Goal: Task Accomplishment & Management: Manage account settings

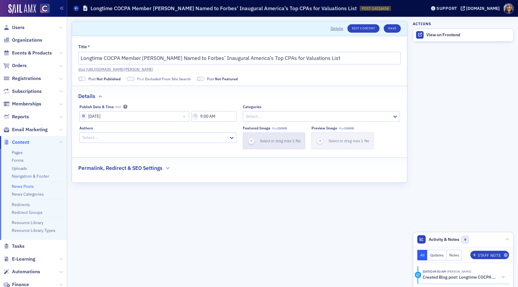
click at [252, 142] on icon "button" at bounding box center [251, 140] width 5 height 5
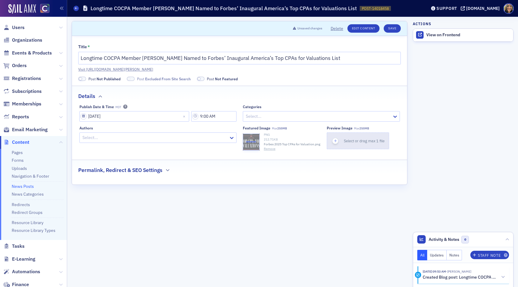
click at [331, 139] on div "button" at bounding box center [335, 141] width 17 height 16
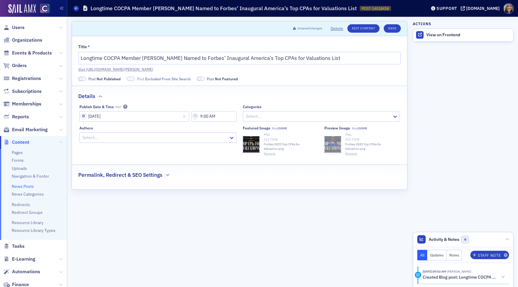
click at [138, 175] on h2 "Permalink, Redirect & SEO Settings" at bounding box center [120, 175] width 84 height 8
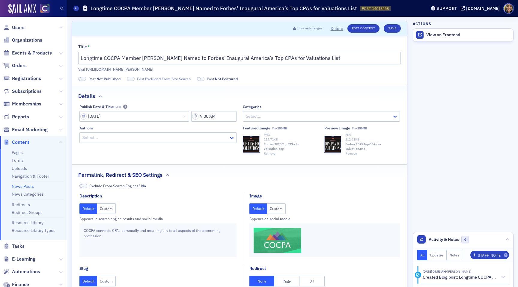
click at [275, 208] on button "Custom" at bounding box center [276, 209] width 19 height 10
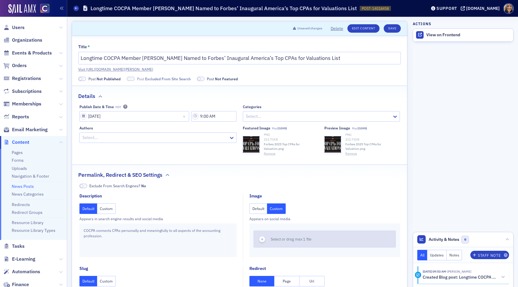
click at [262, 240] on use "button" at bounding box center [262, 239] width 3 height 3
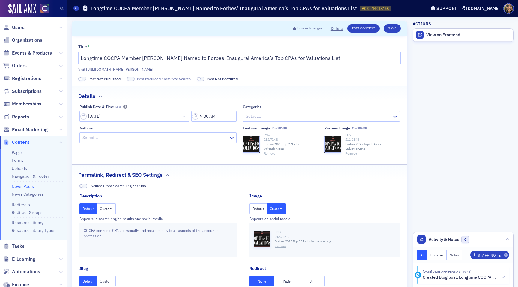
click at [81, 78] on span at bounding box center [80, 78] width 3 height 3
click at [82, 79] on span at bounding box center [82, 79] width 8 height 4
click at [399, 28] on button "Save" at bounding box center [392, 28] width 17 height 8
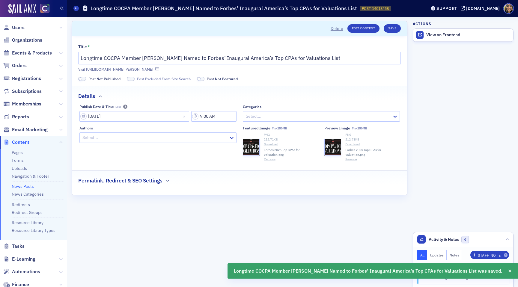
click at [238, 67] on link "Visit https://cocpa.org/news/14018458-longtime-cocpa-member-ron-seigneur-named-…" at bounding box center [239, 69] width 323 height 5
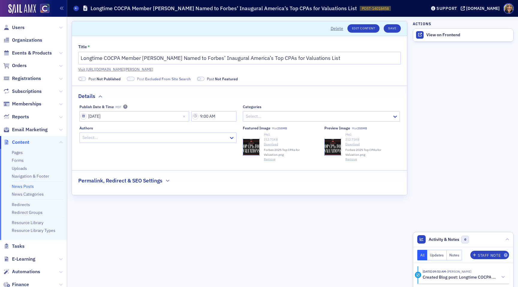
click at [271, 158] on button "Remove" at bounding box center [270, 159] width 12 height 5
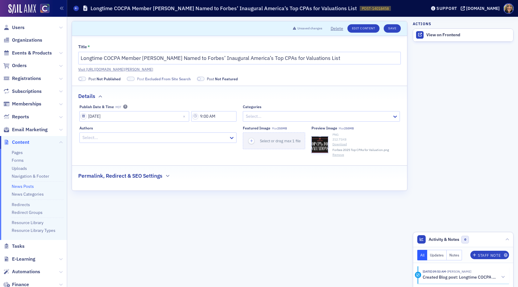
click at [341, 155] on button "Remove" at bounding box center [339, 155] width 12 height 5
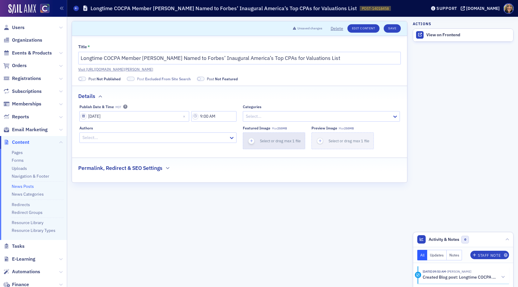
click at [250, 142] on icon "button" at bounding box center [251, 140] width 5 height 5
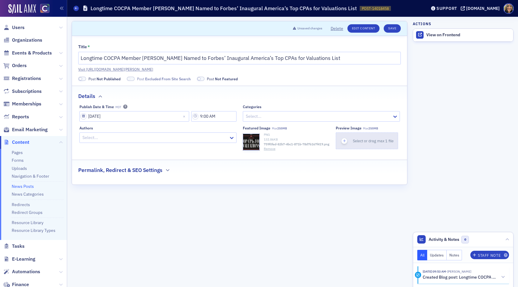
click at [347, 142] on icon "button" at bounding box center [344, 140] width 5 height 5
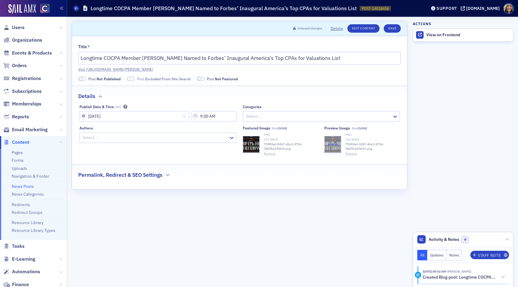
click at [109, 176] on h2 "Permalink, Redirect & SEO Settings" at bounding box center [120, 175] width 84 height 8
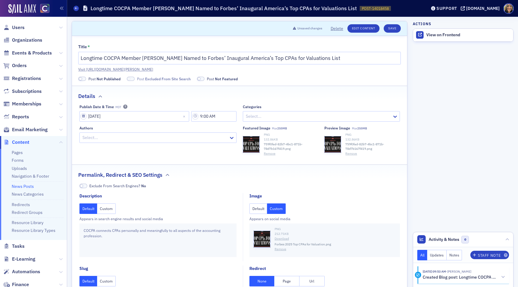
click at [278, 209] on button "Custom" at bounding box center [276, 209] width 19 height 10
click at [264, 238] on icon "button" at bounding box center [261, 239] width 5 height 5
click at [394, 31] on button "Save" at bounding box center [392, 28] width 17 height 8
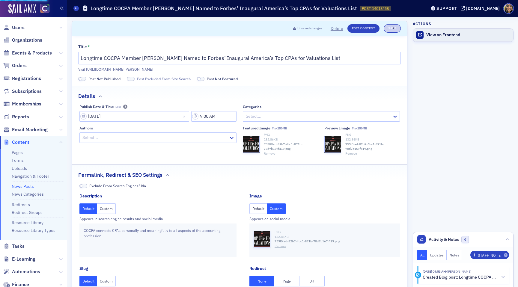
click at [433, 35] on div "View on Frontend" at bounding box center [468, 34] width 84 height 5
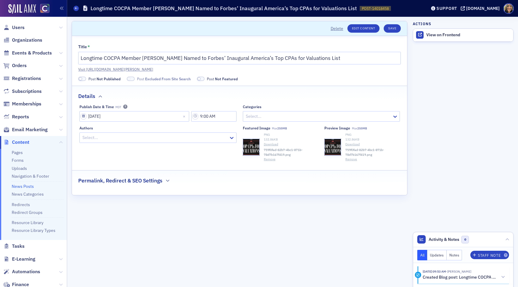
click at [81, 80] on span at bounding box center [80, 78] width 3 height 3
click at [134, 77] on span "Post Excluded From Site Search" at bounding box center [157, 78] width 54 height 5
click at [396, 27] on button "Save" at bounding box center [392, 28] width 17 height 8
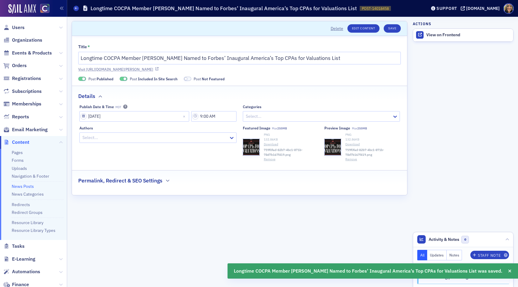
click at [312, 71] on link "Visit https://cocpa.org/news/14018458-longtime-cocpa-member-ron-seigneur-named-…" at bounding box center [239, 69] width 323 height 5
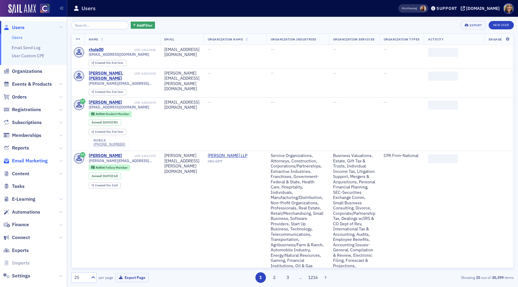
click at [22, 159] on span "Email Marketing" at bounding box center [30, 161] width 36 height 7
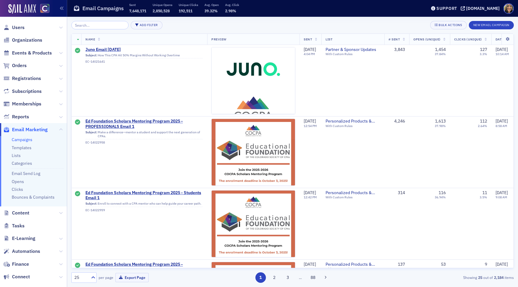
click at [94, 26] on input "search" at bounding box center [99, 25] width 57 height 8
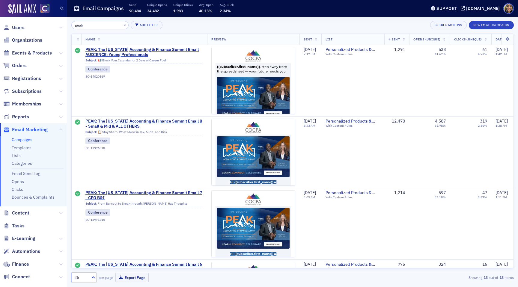
type input "peak"
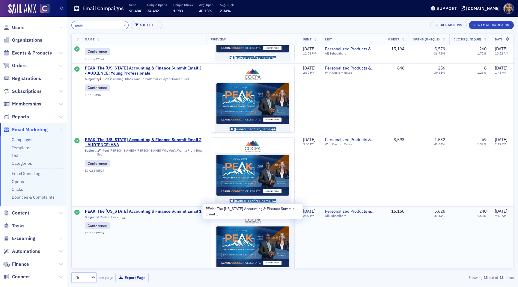
scroll to position [411, 1]
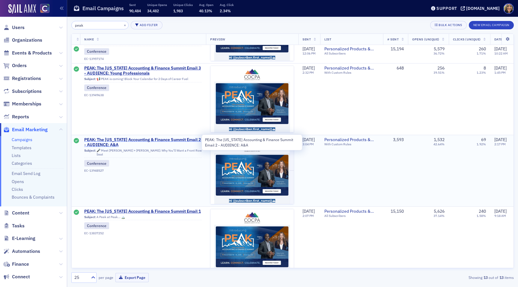
click at [139, 139] on span "PEAK: The [US_STATE] Accounting & Finance Summit Email 2 - AUDIENCE: A&A" at bounding box center [143, 142] width 118 height 10
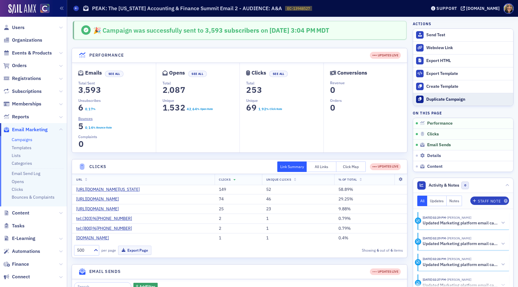
click at [448, 99] on div "Duplicate Campaign" at bounding box center [468, 99] width 84 height 5
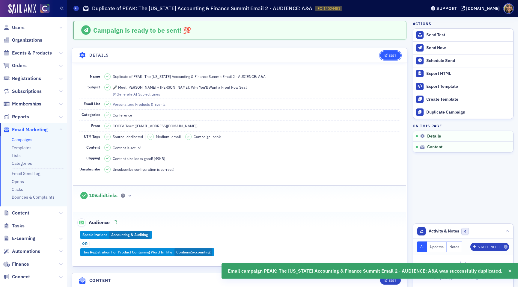
click at [391, 57] on div "Edit" at bounding box center [392, 55] width 7 height 3
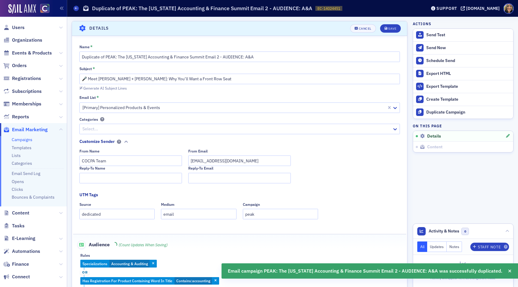
scroll to position [28, 0]
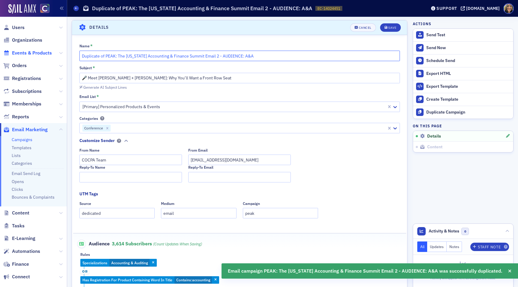
drag, startPoint x: 106, startPoint y: 56, endPoint x: 42, endPoint y: 55, distance: 63.9
click at [42, 56] on div "Users Organizations Events & Products Orders Registrations Subscriptions Member…" at bounding box center [259, 143] width 518 height 287
click at [191, 55] on input "PEAK: The [US_STATE] Accounting & Finance Summit Email 2 - AUDIENCE: A&A" at bounding box center [239, 56] width 321 height 10
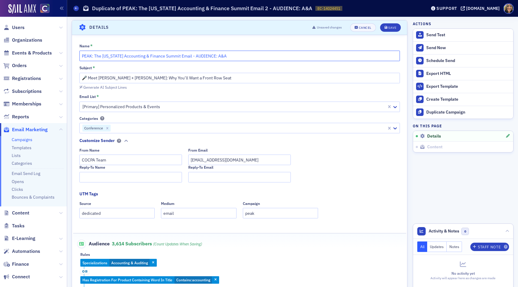
type input "PEAK: The [US_STATE] Accounting & Finance Summit Email - AUDIENCE: A&A"
click at [160, 79] on input "🎤 Meet [PERSON_NAME] + [PERSON_NAME]: Why You’ll Want a Front Row Seat" at bounding box center [239, 78] width 321 height 10
paste input "What You’ll Learn (and Actually Use): Sessions That Matter"
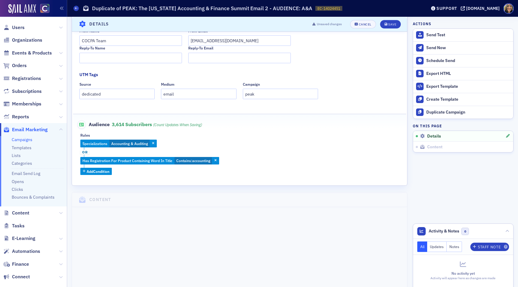
scroll to position [149, 0]
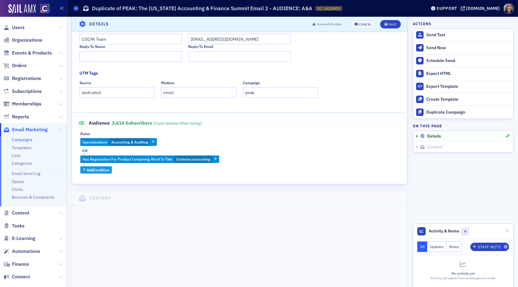
type input "🧠 What You’ll Learn (and Actually Use): Sessions That Matter"
click at [97, 171] on span "Add Condition" at bounding box center [98, 169] width 23 height 5
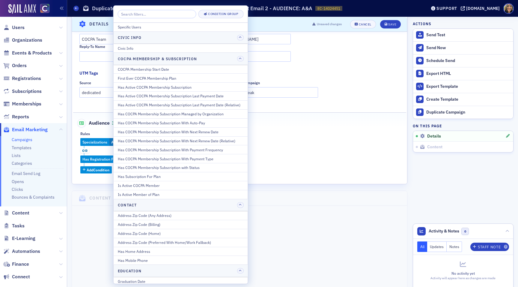
click at [289, 147] on div "Specializations Accounting & Auditing or Has Registration For Product Containin…" at bounding box center [239, 155] width 318 height 35
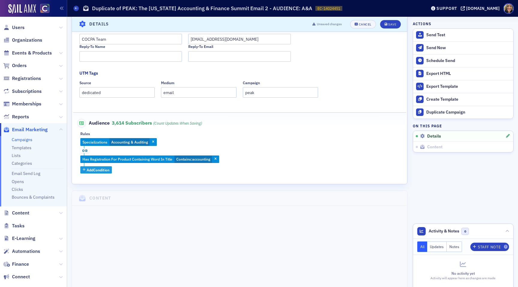
click at [98, 170] on span "Add Condition" at bounding box center [98, 169] width 23 height 5
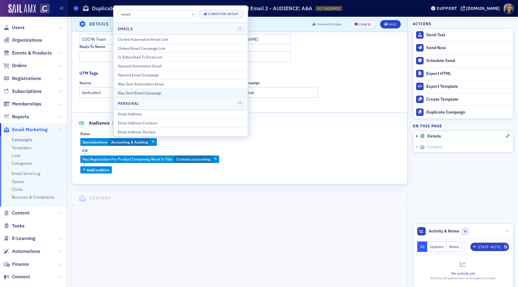
type input "email"
click at [159, 92] on div "Was Sent Email Campaign" at bounding box center [181, 92] width 126 height 5
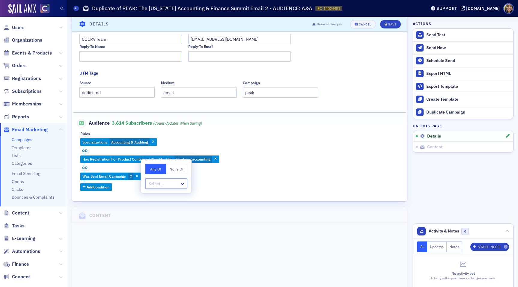
click at [169, 167] on button "None Of" at bounding box center [176, 169] width 21 height 10
click at [166, 187] on div at bounding box center [163, 183] width 31 height 7
type input "peak"
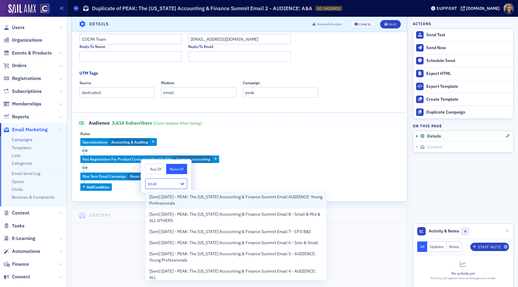
click at [192, 199] on span "[Sent] [DATE] - PEAK: The [US_STATE] Accounting & Finance Summit Email AUDIENCE…" at bounding box center [236, 200] width 174 height 13
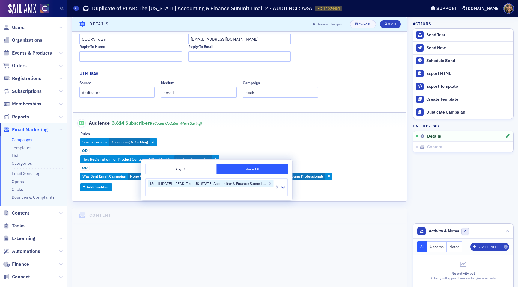
click at [311, 161] on div "Specializations Accounting & Auditing or Has Registration For Product Containin…" at bounding box center [239, 164] width 318 height 52
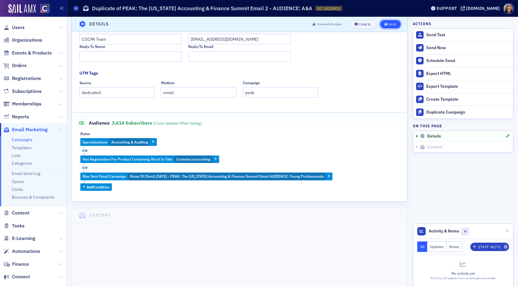
click at [389, 23] on div "Save" at bounding box center [392, 23] width 8 height 3
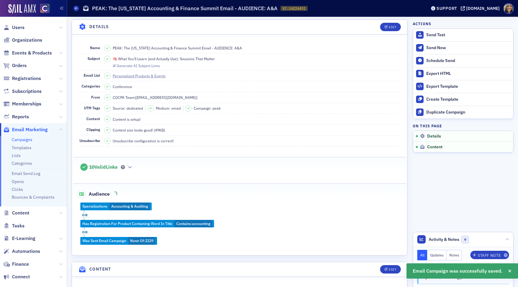
scroll to position [28, 0]
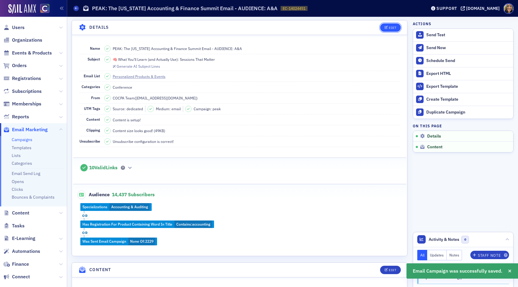
click at [390, 29] on div "Edit" at bounding box center [392, 27] width 7 height 3
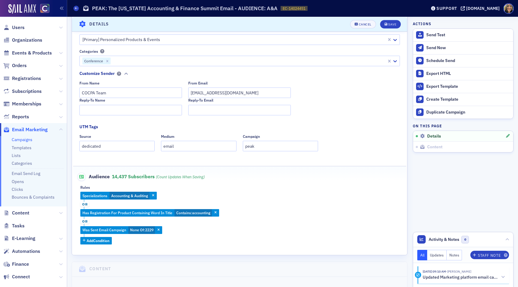
click at [86, 221] on span "or" at bounding box center [84, 221] width 9 height 5
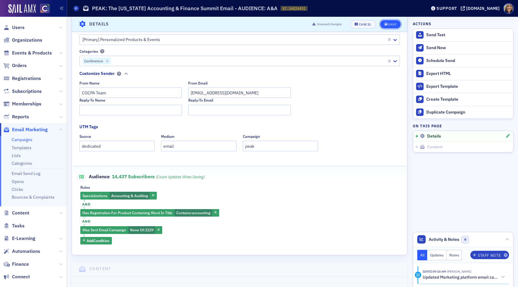
click at [393, 23] on div "Save" at bounding box center [392, 23] width 8 height 3
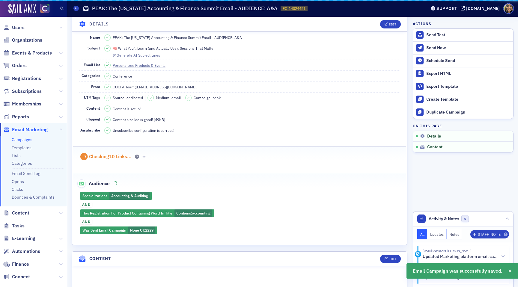
scroll to position [28, 0]
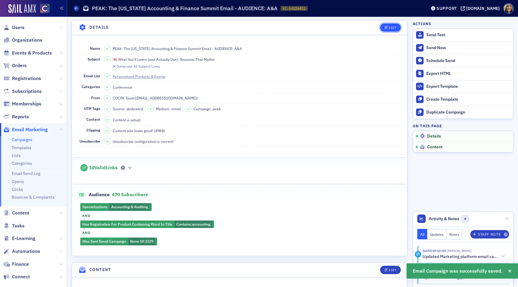
click at [393, 26] on div "Edit" at bounding box center [392, 27] width 7 height 3
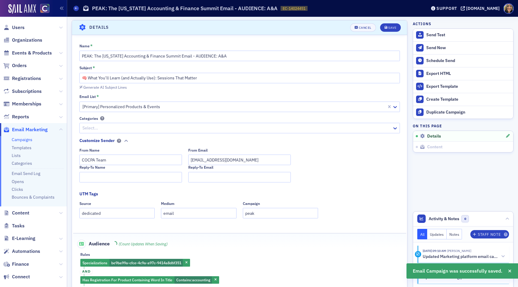
scroll to position [95, 0]
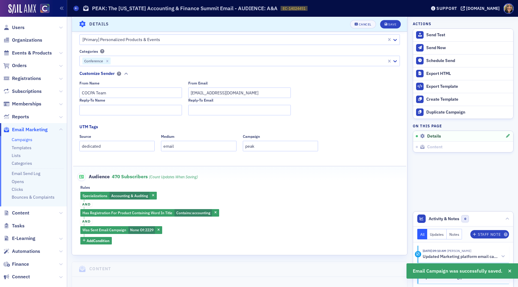
click at [87, 205] on span "and" at bounding box center [86, 204] width 12 height 5
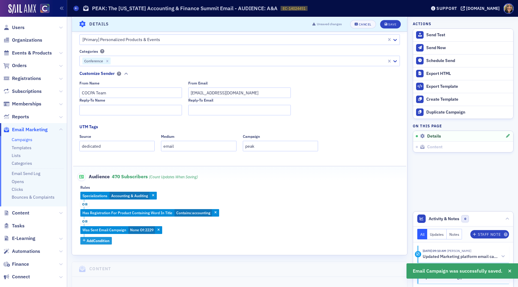
click at [93, 243] on span "Add Condition" at bounding box center [98, 240] width 23 height 5
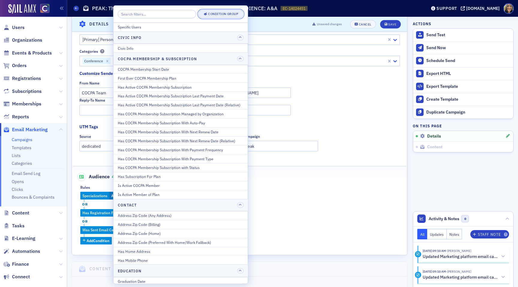
click at [212, 13] on div "Condition Group" at bounding box center [223, 13] width 30 height 3
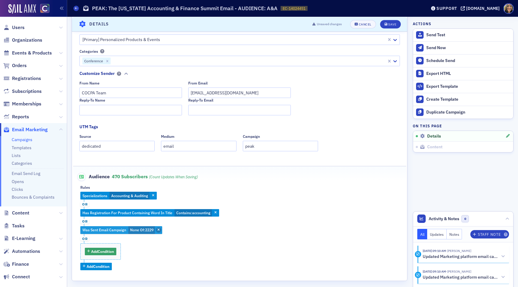
click at [160, 230] on icon "button" at bounding box center [158, 230] width 2 height 3
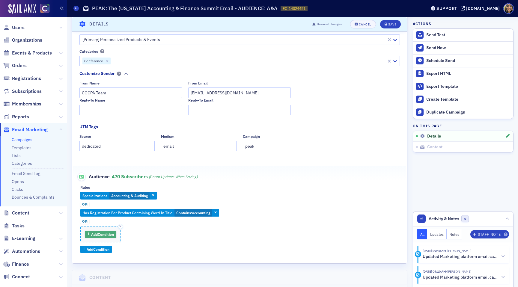
click at [93, 235] on span "Add Condition" at bounding box center [102, 234] width 23 height 5
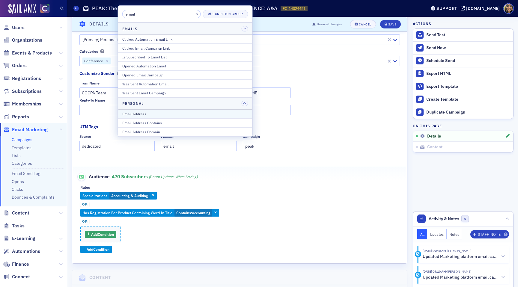
type input "email"
click at [150, 113] on div "Email Address" at bounding box center [185, 113] width 126 height 5
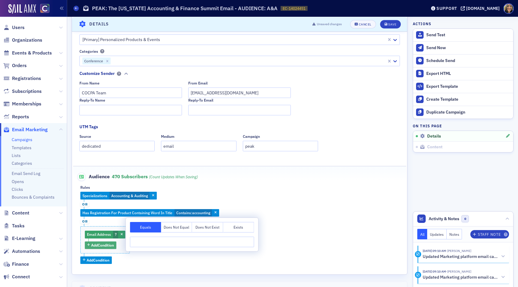
click at [108, 243] on span "Add Condition" at bounding box center [102, 245] width 23 height 5
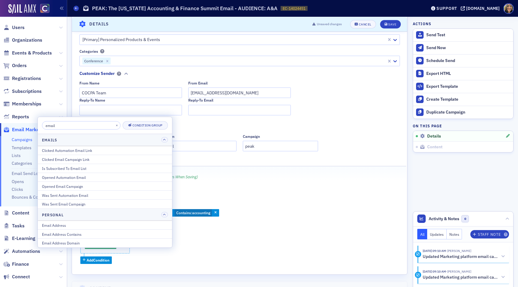
click at [170, 256] on div "Specializations Accounting & Auditing or Has Registration For Product Containin…" at bounding box center [239, 228] width 318 height 72
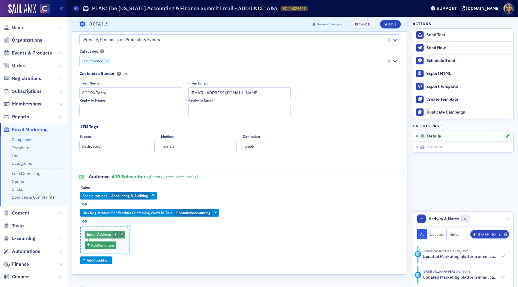
click at [122, 235] on icon "button" at bounding box center [122, 234] width 2 height 3
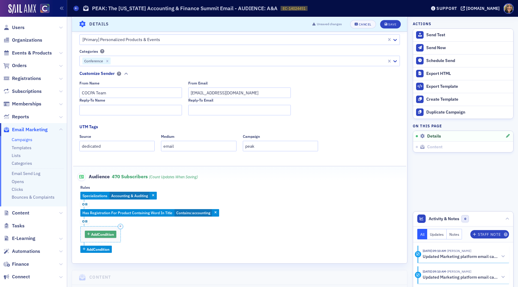
click at [96, 237] on span "Add Condition" at bounding box center [102, 234] width 23 height 5
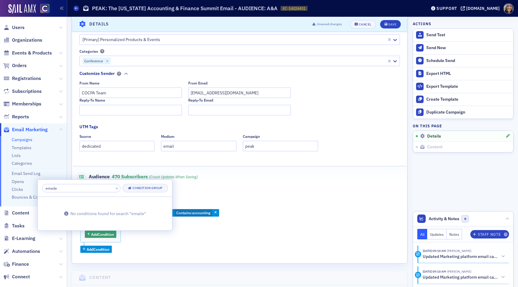
type input "email"
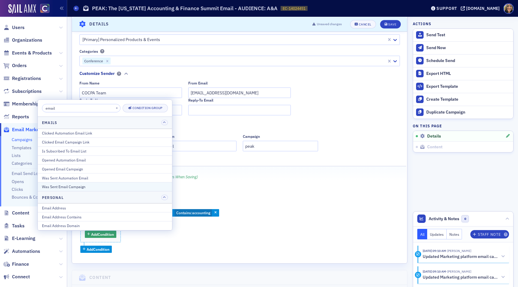
click at [66, 185] on div "Was Sent Email Campaign" at bounding box center [105, 186] width 126 height 5
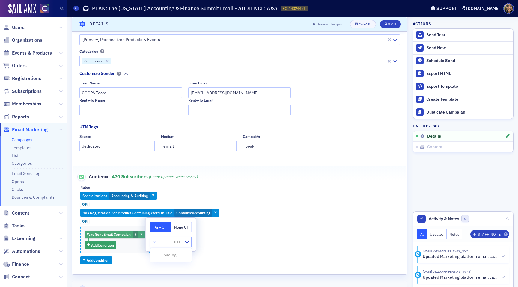
type input "peak"
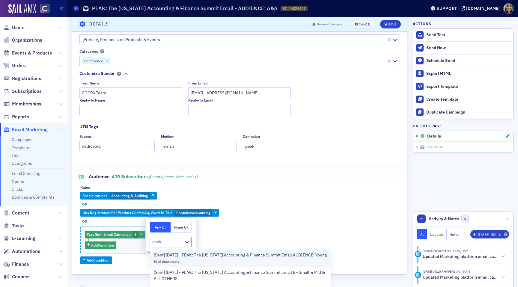
click at [194, 255] on span "[Sent] [DATE] - PEAK: The [US_STATE] Accounting & Finance Summit Email AUDIENCE…" at bounding box center [241, 258] width 174 height 13
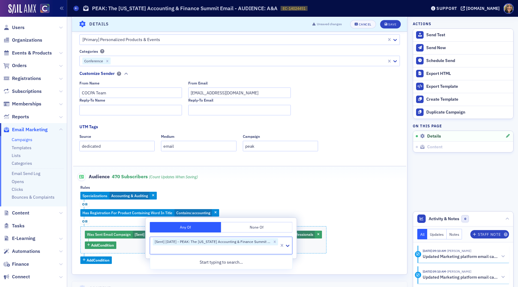
click at [283, 214] on div "Specializations Accounting & Auditing or Has Registration For Product Containin…" at bounding box center [239, 228] width 318 height 72
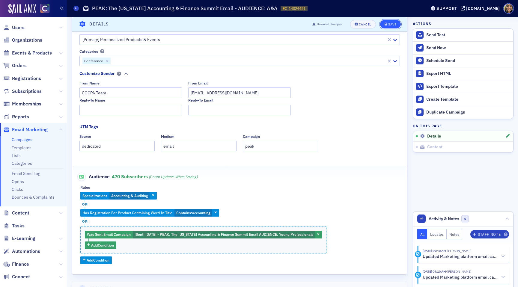
click at [393, 25] on div "Save" at bounding box center [392, 23] width 8 height 3
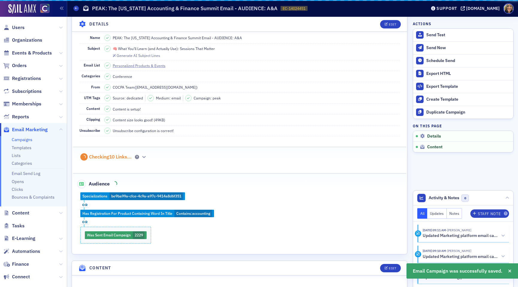
scroll to position [28, 0]
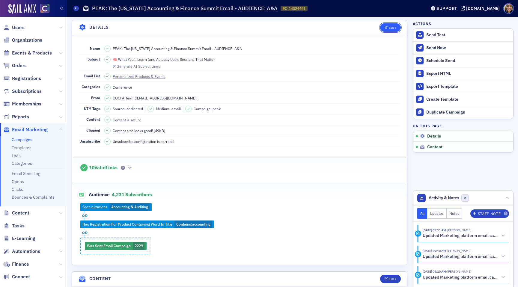
click at [394, 28] on div "Edit" at bounding box center [392, 27] width 7 height 3
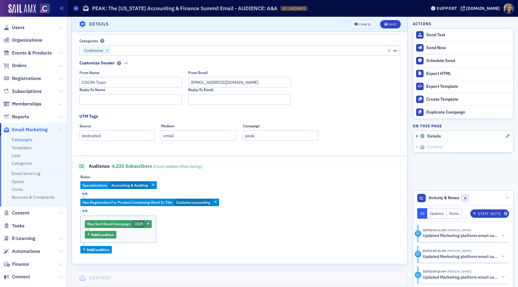
click at [82, 212] on span "or" at bounding box center [84, 211] width 9 height 5
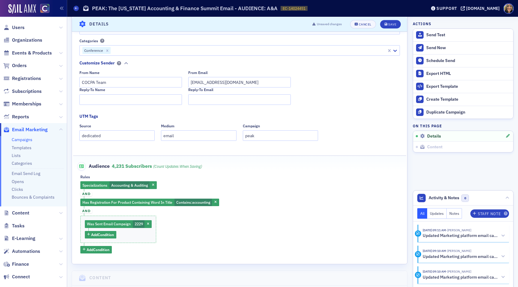
click at [88, 211] on span "and" at bounding box center [86, 211] width 12 height 5
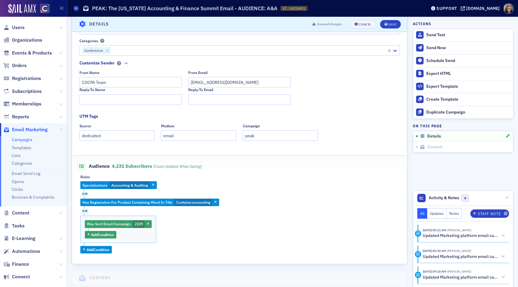
click at [193, 232] on div "Specializations Accounting & Auditing or Has Registration For Product Containin…" at bounding box center [239, 217] width 318 height 72
click at [180, 234] on div "Specializations Accounting & Auditing or Has Registration For Product Containin…" at bounding box center [239, 217] width 318 height 72
click at [90, 253] on button "Add Condition" at bounding box center [95, 249] width 31 height 7
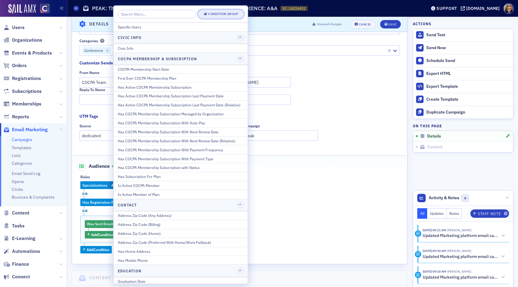
click at [218, 14] on div "Condition Group" at bounding box center [223, 13] width 30 height 3
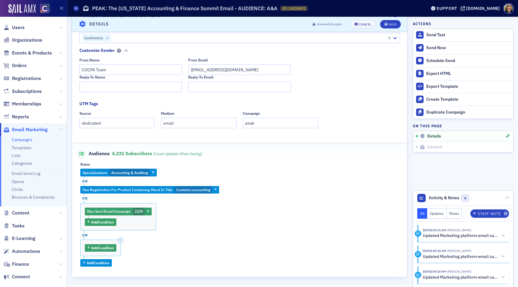
scroll to position [129, 0]
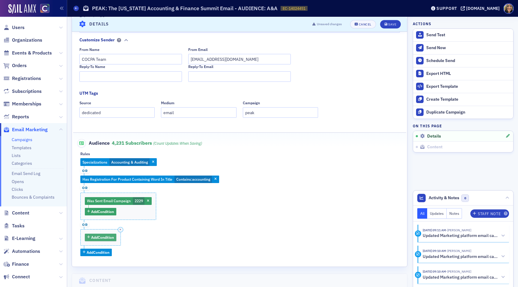
click at [100, 237] on span "Add Condition" at bounding box center [102, 237] width 23 height 5
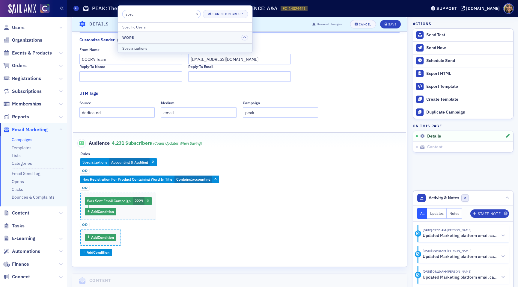
type input "spec"
click at [140, 46] on div "Specializations" at bounding box center [185, 48] width 126 height 5
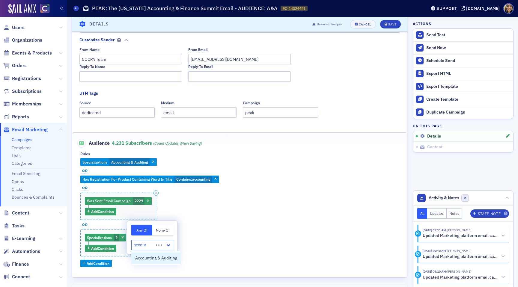
type input "account"
click at [157, 258] on span "Accounting & Auditing" at bounding box center [156, 258] width 42 height 6
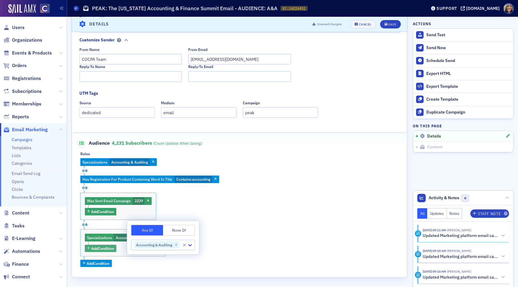
click at [107, 248] on span "Add Condition" at bounding box center [102, 248] width 23 height 5
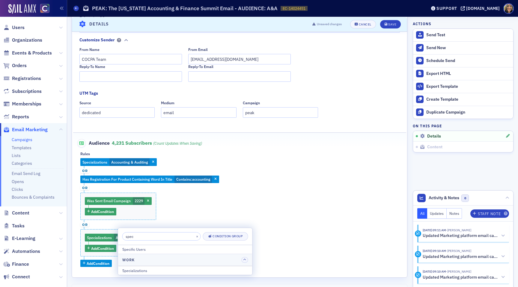
click at [161, 237] on input "spec" at bounding box center [161, 236] width 79 height 8
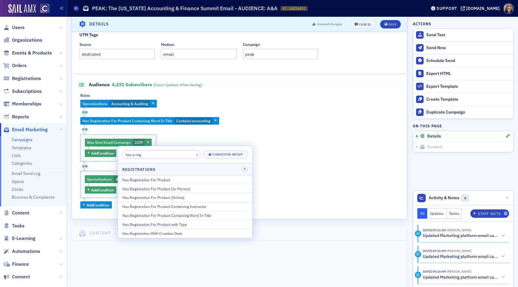
scroll to position [193, 0]
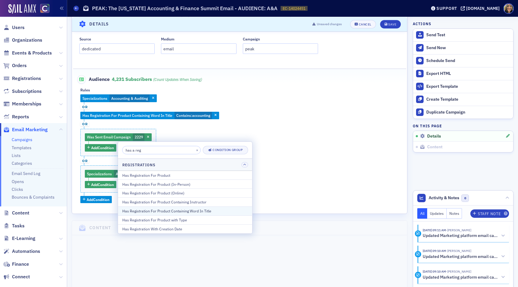
type input "has a reg"
click at [193, 210] on div "Has Registration For Product Containing Word In Title" at bounding box center [185, 210] width 126 height 5
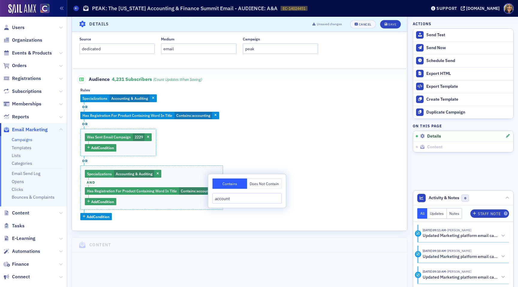
type input "account"
click at [327, 195] on div "Specializations Accounting & Auditing or Has Registration For Product Containin…" at bounding box center [239, 157] width 318 height 126
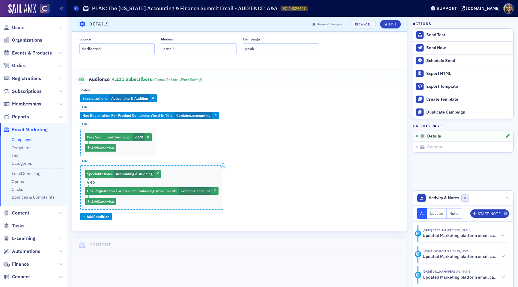
click at [89, 180] on span "and" at bounding box center [91, 183] width 12 height 10
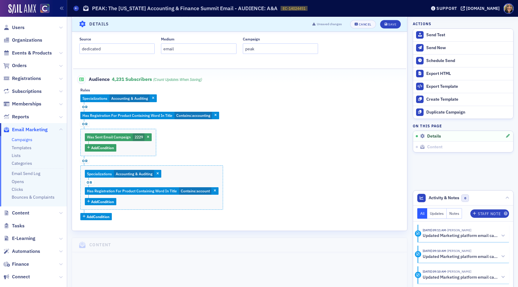
click at [86, 160] on span "or" at bounding box center [84, 161] width 9 height 5
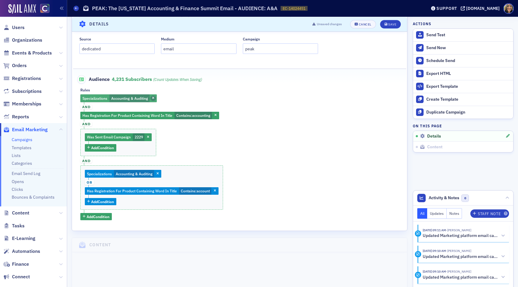
click at [154, 96] on span "button" at bounding box center [153, 98] width 5 height 5
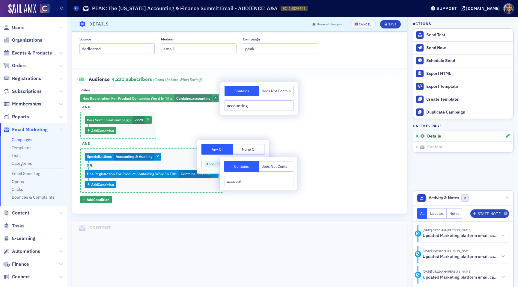
click at [216, 98] on icon "button" at bounding box center [215, 98] width 2 height 3
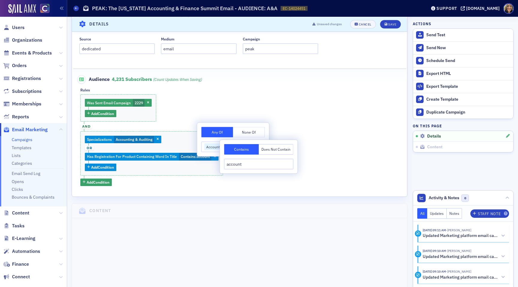
click at [181, 112] on div "Was Sent Email Campaign 2229 Add Condition and Specializations Accounting & Aud…" at bounding box center [239, 139] width 318 height 91
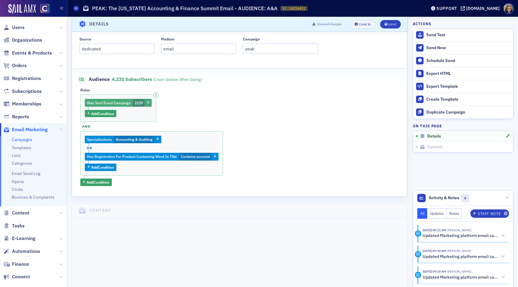
click at [107, 103] on span "Was Sent Email Campaign" at bounding box center [109, 102] width 44 height 5
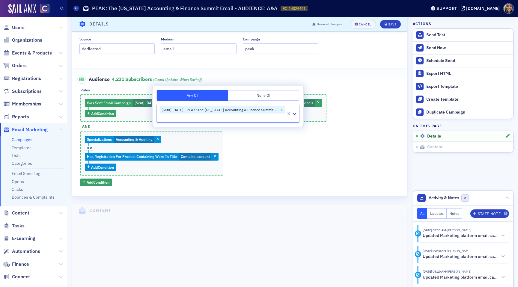
click at [252, 97] on button "None Of" at bounding box center [263, 95] width 71 height 10
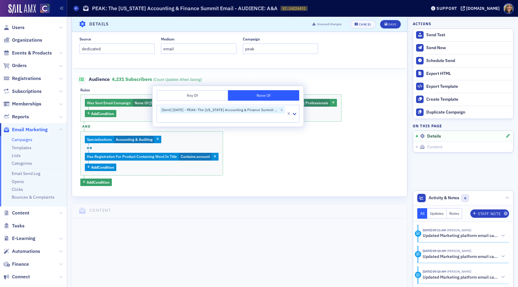
click at [323, 145] on div "Was Sent Email Campaign None Of : [Sent] [DATE] - PEAK: The [US_STATE] Accounti…" at bounding box center [239, 139] width 318 height 91
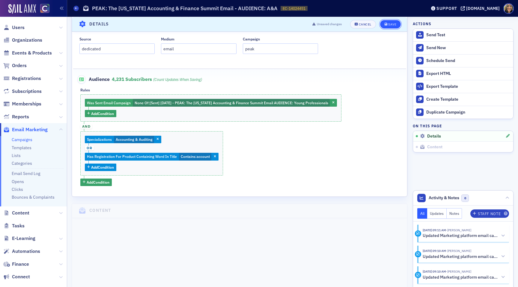
click at [390, 24] on div "Save" at bounding box center [392, 23] width 8 height 3
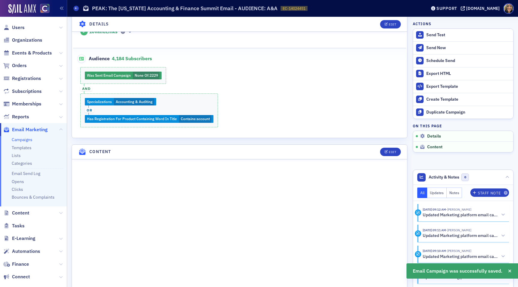
scroll to position [170, 0]
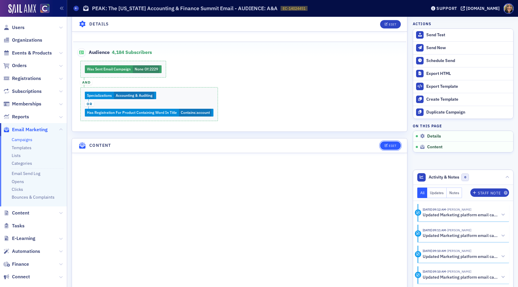
click at [390, 145] on div "Edit" at bounding box center [392, 145] width 7 height 3
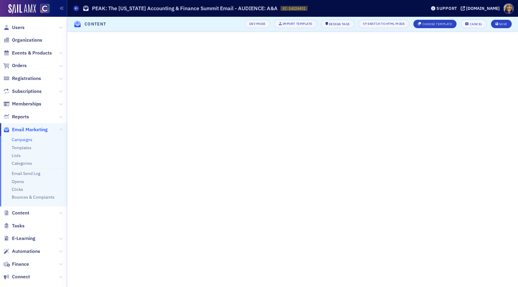
scroll to position [25, 0]
click at [501, 21] on button "Save" at bounding box center [501, 24] width 21 height 8
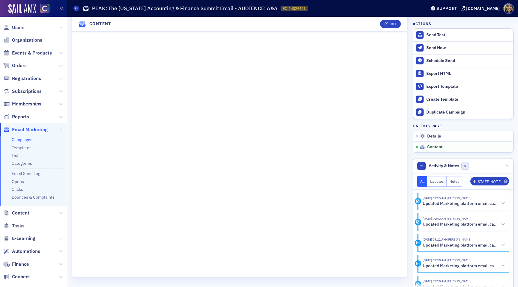
scroll to position [0, 0]
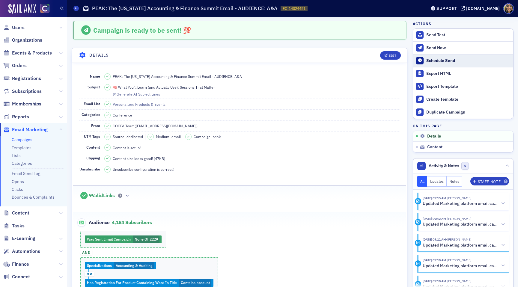
click at [436, 60] on div "Schedule Send" at bounding box center [468, 60] width 84 height 5
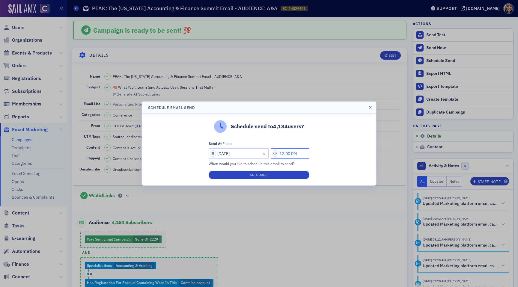
drag, startPoint x: 282, startPoint y: 153, endPoint x: 269, endPoint y: 153, distance: 12.6
click at [270, 153] on div "[DATE] 12:00 PM" at bounding box center [259, 153] width 101 height 10
click at [295, 174] on button "Schedule!" at bounding box center [259, 175] width 101 height 8
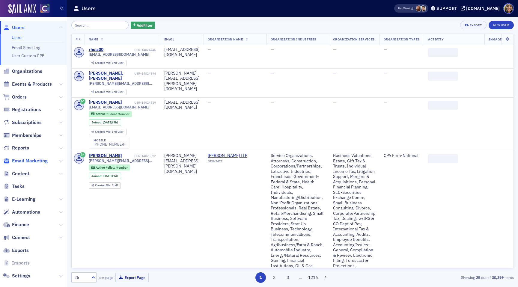
click at [26, 160] on span "Email Marketing" at bounding box center [30, 161] width 36 height 7
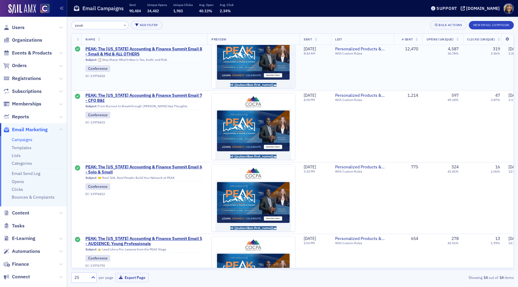
scroll to position [98, 0]
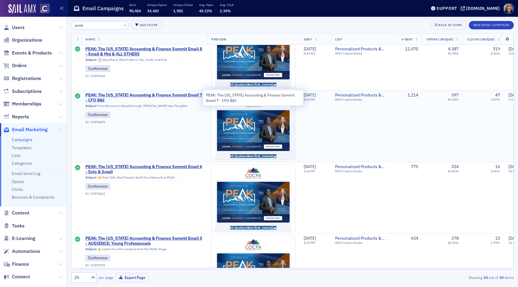
type input "peak"
click at [139, 97] on span "PEAK: The [US_STATE] Accounting & Finance Summit Email 7 - CFO B&I" at bounding box center [144, 98] width 118 height 10
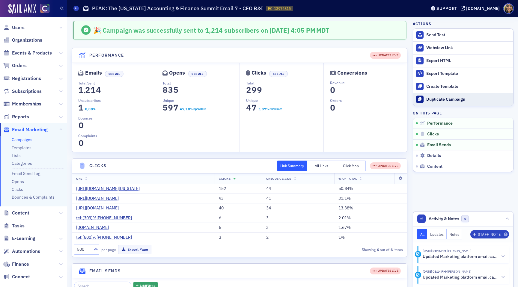
click at [460, 98] on div "Duplicate Campaign" at bounding box center [468, 99] width 84 height 5
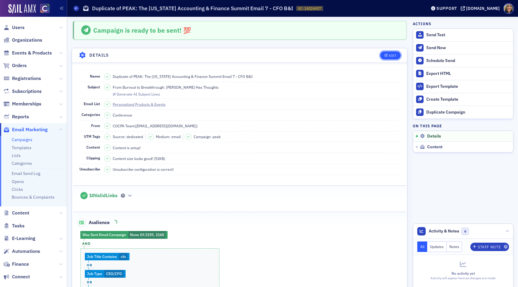
click at [383, 53] on button "Edit" at bounding box center [390, 55] width 21 height 8
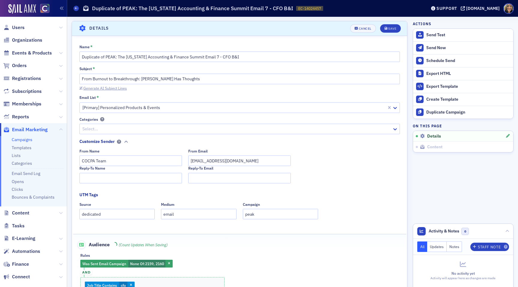
scroll to position [28, 0]
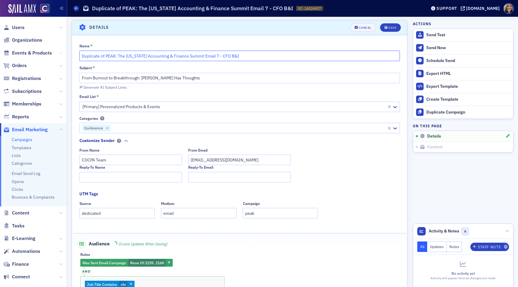
drag, startPoint x: 106, startPoint y: 56, endPoint x: 60, endPoint y: 55, distance: 45.9
click at [60, 55] on div "Users Organizations Events & Products Orders Registrations Subscriptions Member…" at bounding box center [259, 143] width 518 height 287
click at [189, 55] on input "PEAK: The [US_STATE] Accounting & Finance Summit Email 7 - CFO B&I" at bounding box center [239, 56] width 321 height 10
type input "PEAK: The Colorado Accounting & Finance Summit Email - CFO B&I"
click at [202, 77] on input "From Burnout to Breakthrough: [PERSON_NAME] Has Thoughts" at bounding box center [239, 78] width 321 height 10
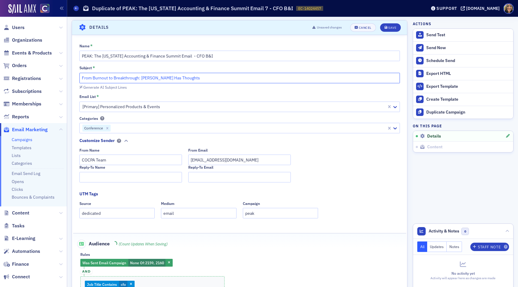
click at [202, 77] on input "From Burnout to Breakthrough: [PERSON_NAME] Has Thoughts" at bounding box center [239, 78] width 321 height 10
paste input "💻 Tech That Won’t Break Your Brain (Or Your Budget)"
type input "💻 Tech That Won’t Break Your Brain (Or Your Budget)"
click at [197, 93] on div "Name * PEAK: The Colorado Accounting & Finance Summit Email - CFO B&I Subject *…" at bounding box center [239, 212] width 335 height 339
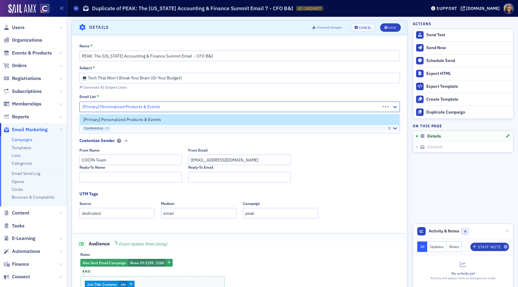
click at [190, 112] on div "[Primary] Personalized Products & Events" at bounding box center [239, 107] width 321 height 10
click at [202, 138] on fieldset "Customize Sender From Name COCPA Team From Email info@cocpa.org Reply-To Name R…" at bounding box center [241, 162] width 324 height 49
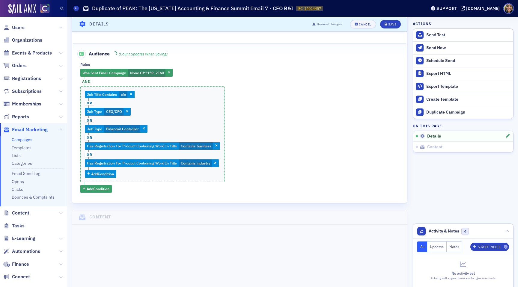
scroll to position [220, 0]
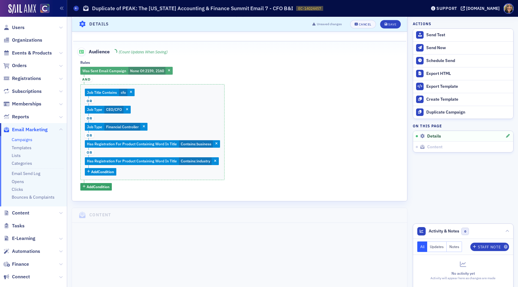
click at [159, 72] on span "2159, 2160" at bounding box center [154, 70] width 19 height 5
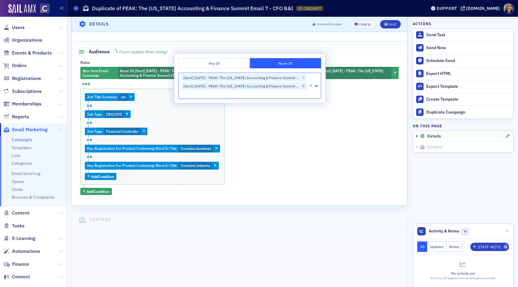
click at [304, 87] on icon "Remove [Sent] 07/23/2025 - PEAK: The Colorado Accounting & Finance Summit Email…" at bounding box center [304, 86] width 2 height 2
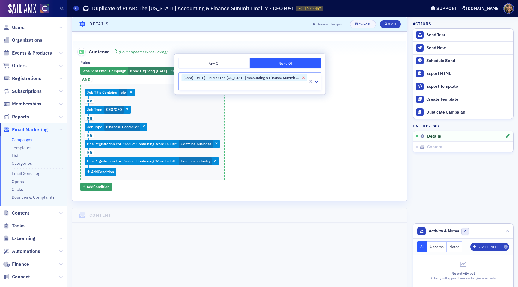
click at [304, 79] on icon "Remove [Sent] 07/23/2025 - PEAK: The Colorado Accounting & Finance Summit Email…" at bounding box center [304, 78] width 4 height 4
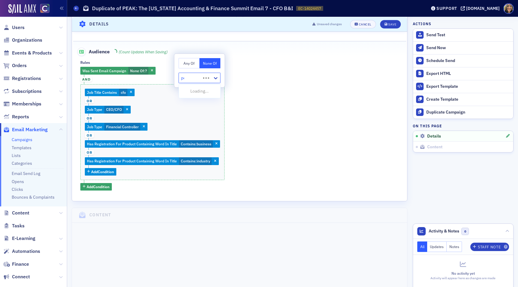
type input "peak"
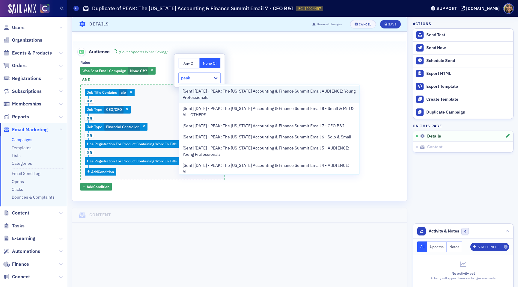
click at [223, 93] on span "[Sent] [DATE] - PEAK: The [US_STATE] Accounting & Finance Summit Email AUDIENCE…" at bounding box center [270, 94] width 174 height 13
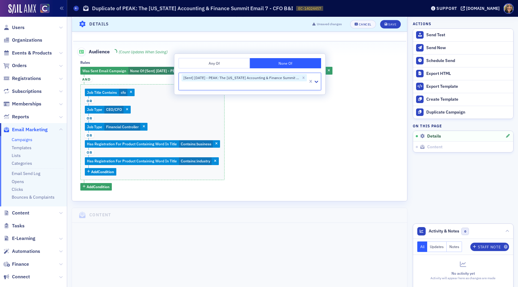
click at [232, 83] on div at bounding box center [244, 85] width 127 height 7
type input "peak"
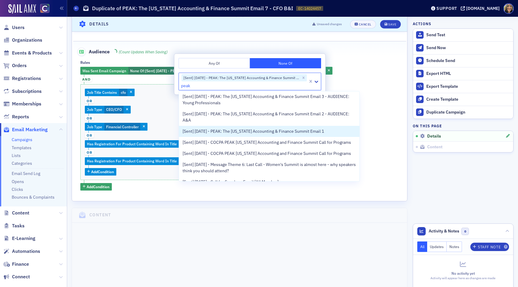
scroll to position [137, 0]
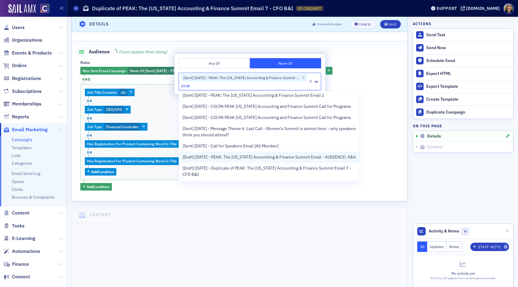
click at [239, 154] on span "[Draft] [DATE] - PEAK: The [US_STATE] Accounting & Finance Summit Email - AUDIE…" at bounding box center [269, 157] width 173 height 6
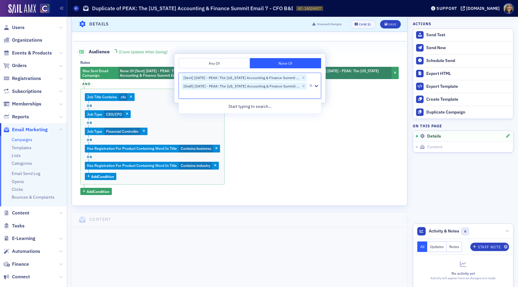
click at [315, 138] on div "Was Sent Email Campaign None Of : [Sent] 09/08/2025 - PEAK: The Colorado Accoun…" at bounding box center [239, 131] width 318 height 128
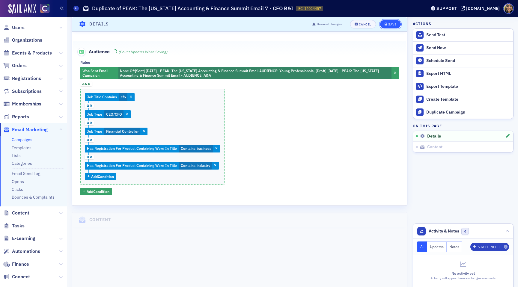
click at [391, 25] on div "Save" at bounding box center [392, 23] width 8 height 3
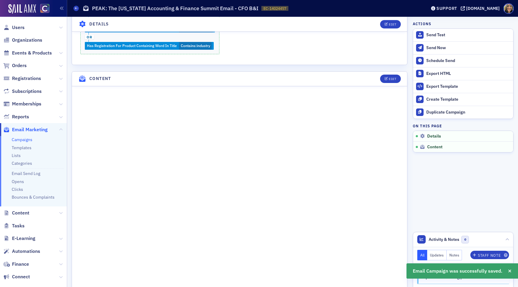
scroll to position [285, 0]
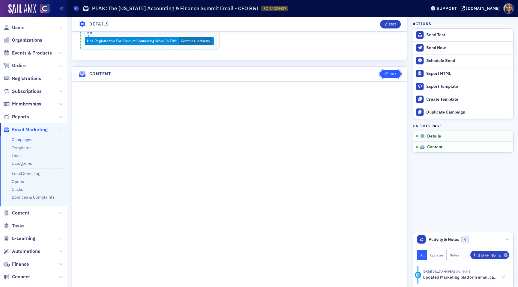
click at [389, 73] on div "Edit" at bounding box center [392, 74] width 7 height 3
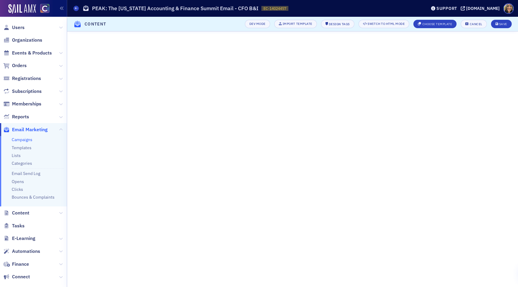
scroll to position [67, 0]
click at [510, 31] on header "Content Dev Mode Import Template Design Tags Switch to HTML Mode Choose Templat…" at bounding box center [292, 24] width 451 height 15
click at [501, 25] on div "Save" at bounding box center [503, 23] width 8 height 3
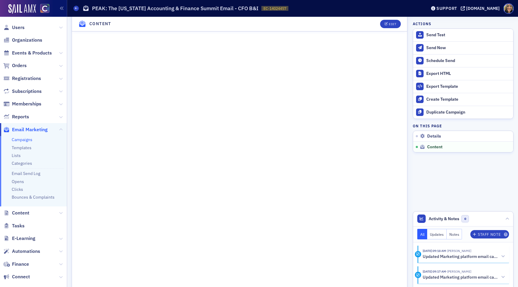
scroll to position [404, 0]
click at [391, 24] on div "Edit" at bounding box center [392, 23] width 7 height 3
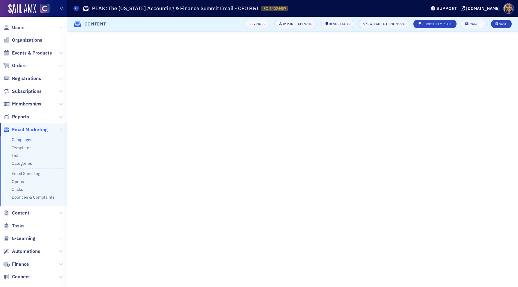
scroll to position [67, 0]
click at [500, 25] on div "Save" at bounding box center [503, 23] width 8 height 3
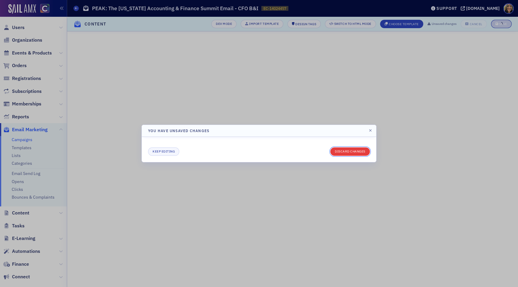
click at [360, 149] on button "Discard changes" at bounding box center [350, 152] width 40 height 8
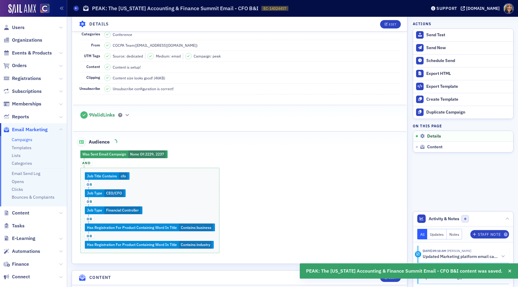
scroll to position [86, 0]
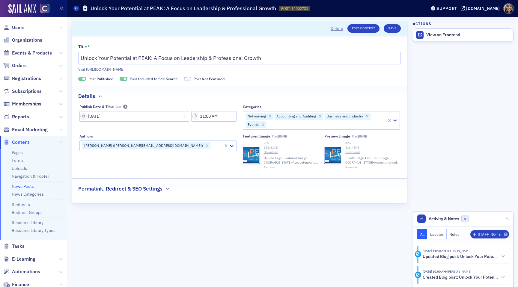
click at [82, 77] on span at bounding box center [82, 79] width 8 height 4
click at [399, 31] on button "Save" at bounding box center [392, 28] width 17 height 8
